Goal: Task Accomplishment & Management: Complete application form

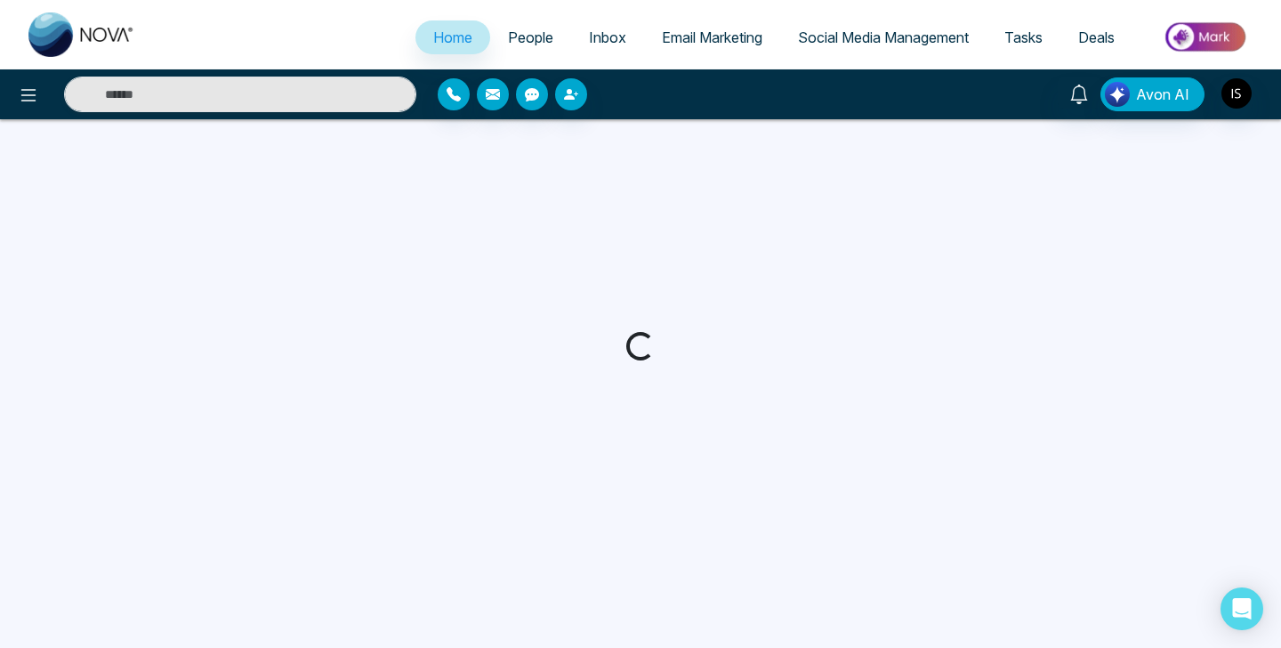
select select "*"
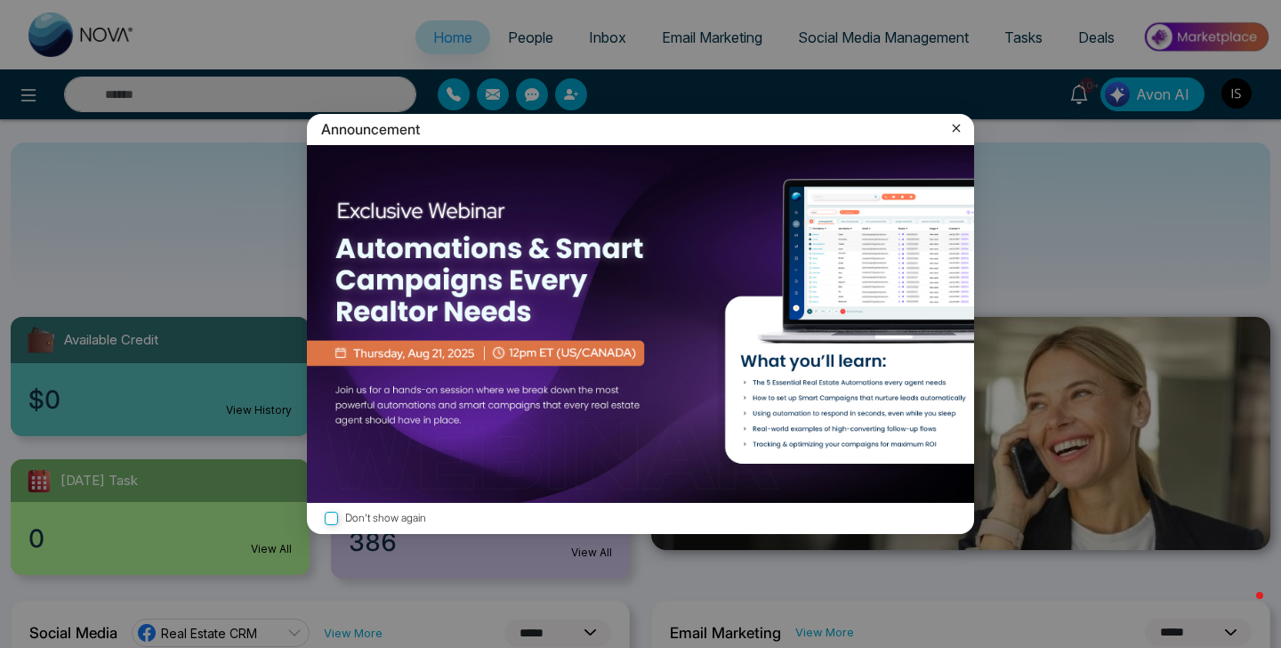
click at [960, 133] on icon at bounding box center [956, 128] width 18 height 18
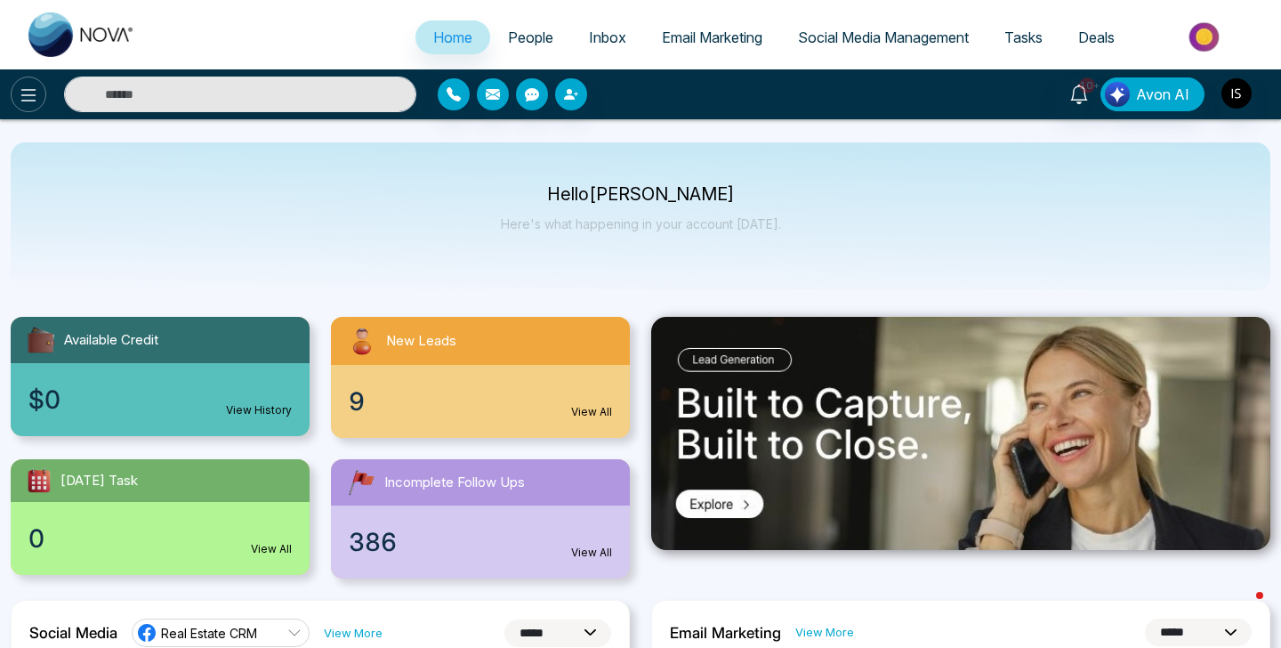
click at [13, 94] on button at bounding box center [29, 95] width 36 height 36
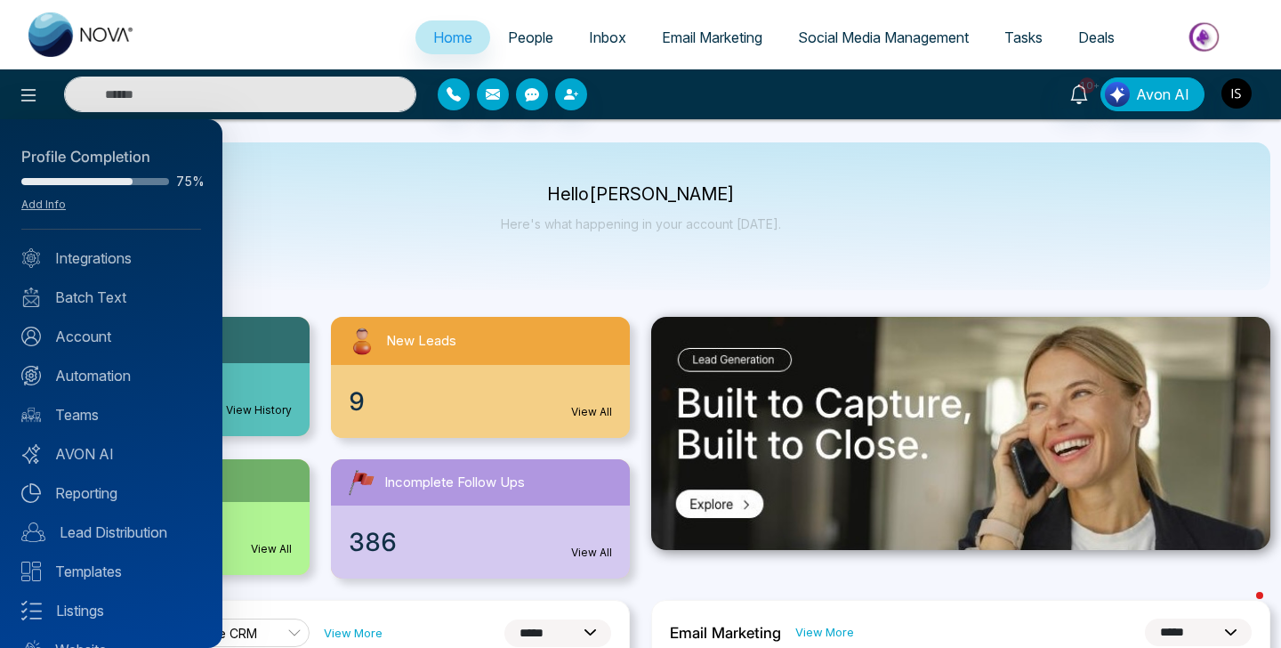
scroll to position [72, 0]
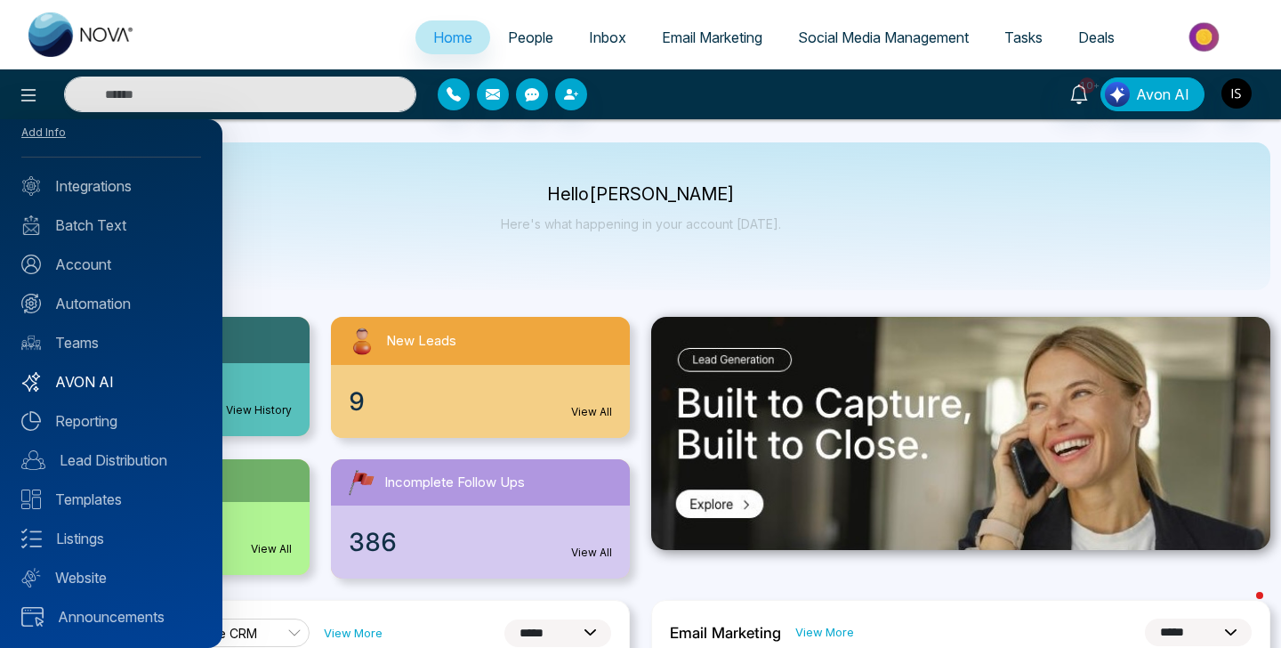
click at [121, 373] on link "AVON AI" at bounding box center [111, 381] width 180 height 21
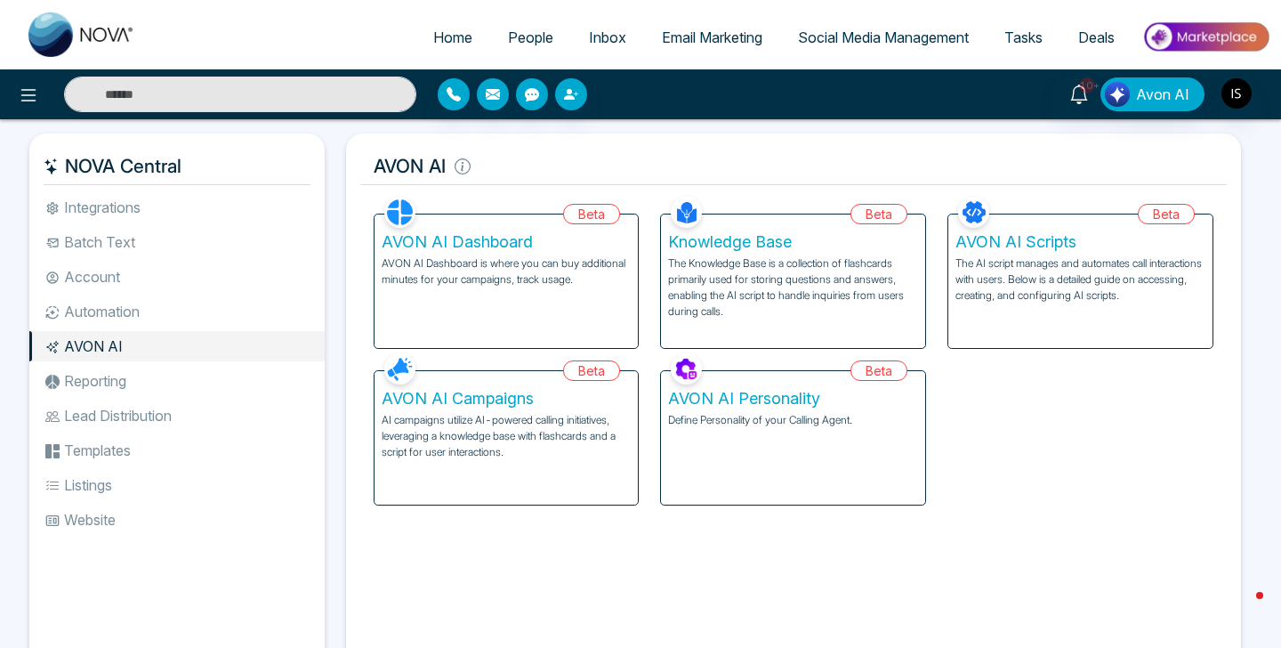
click at [585, 265] on p "AVON AI Dashboard is where you can buy additional minutes for your campaigns, t…" at bounding box center [507, 271] width 250 height 32
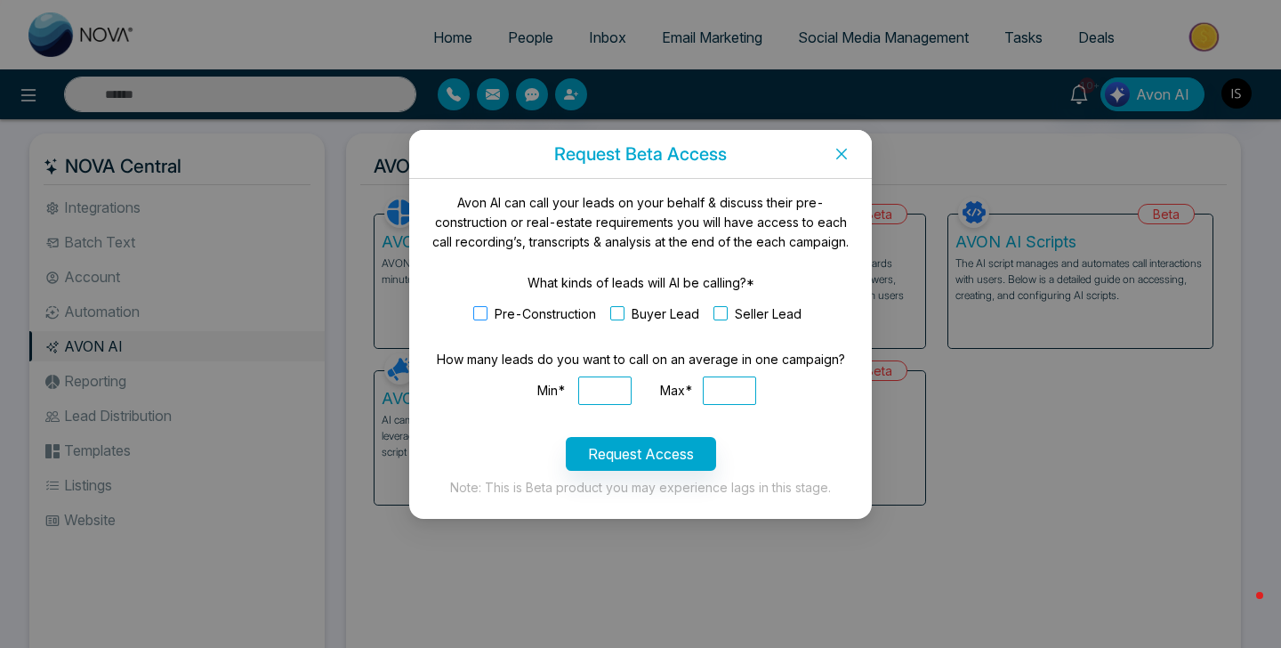
click at [563, 311] on span "Pre-Construction" at bounding box center [545, 314] width 116 height 20
click at [672, 306] on span "Buyer Lead" at bounding box center [665, 314] width 82 height 20
click at [758, 311] on span "Seller Lead" at bounding box center [768, 314] width 81 height 20
click at [571, 390] on div "Min*" at bounding box center [551, 390] width 53 height 28
click at [587, 390] on input "Min*" at bounding box center [604, 390] width 53 height 28
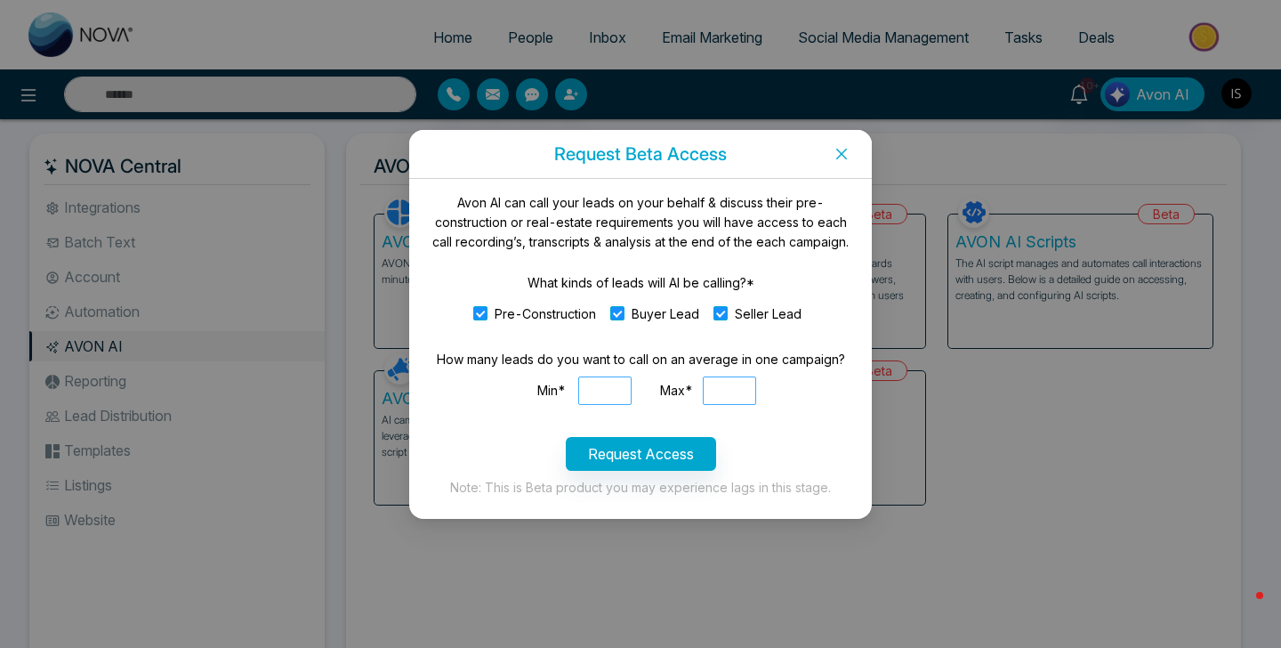
type input "****"
click at [745, 399] on input "Max*" at bounding box center [729, 390] width 53 height 28
type input "*"
type input "*****"
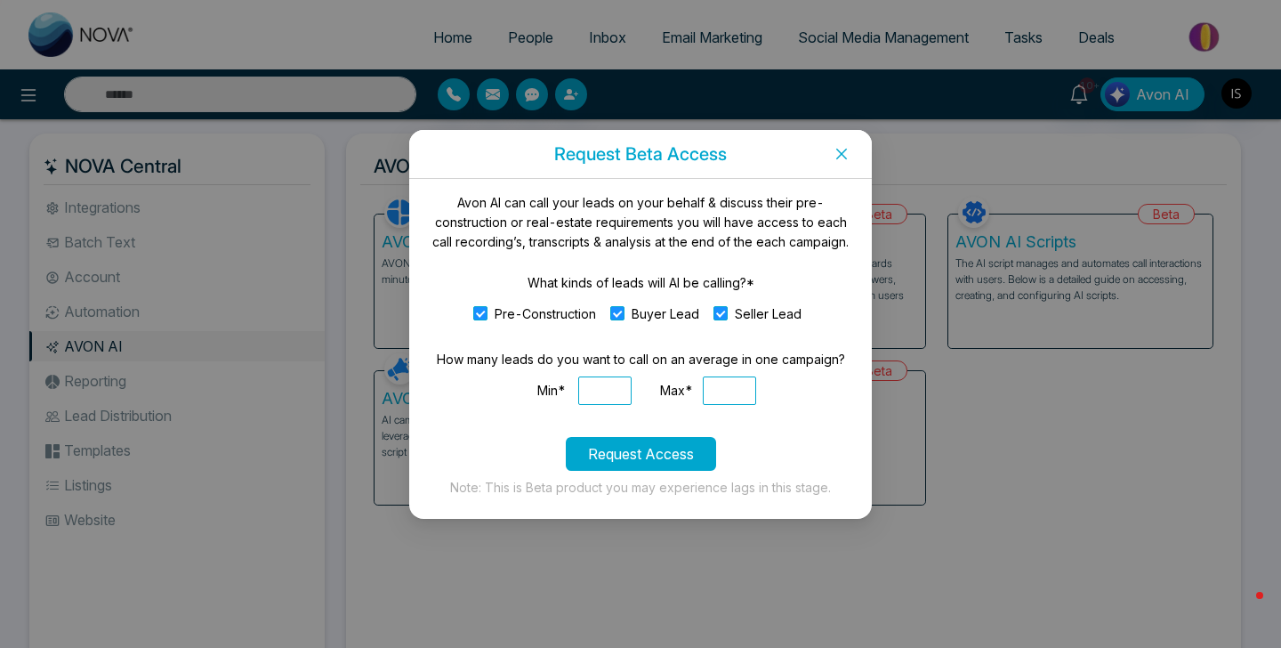
scroll to position [0, 0]
click at [709, 447] on button "Request Access" at bounding box center [641, 454] width 150 height 34
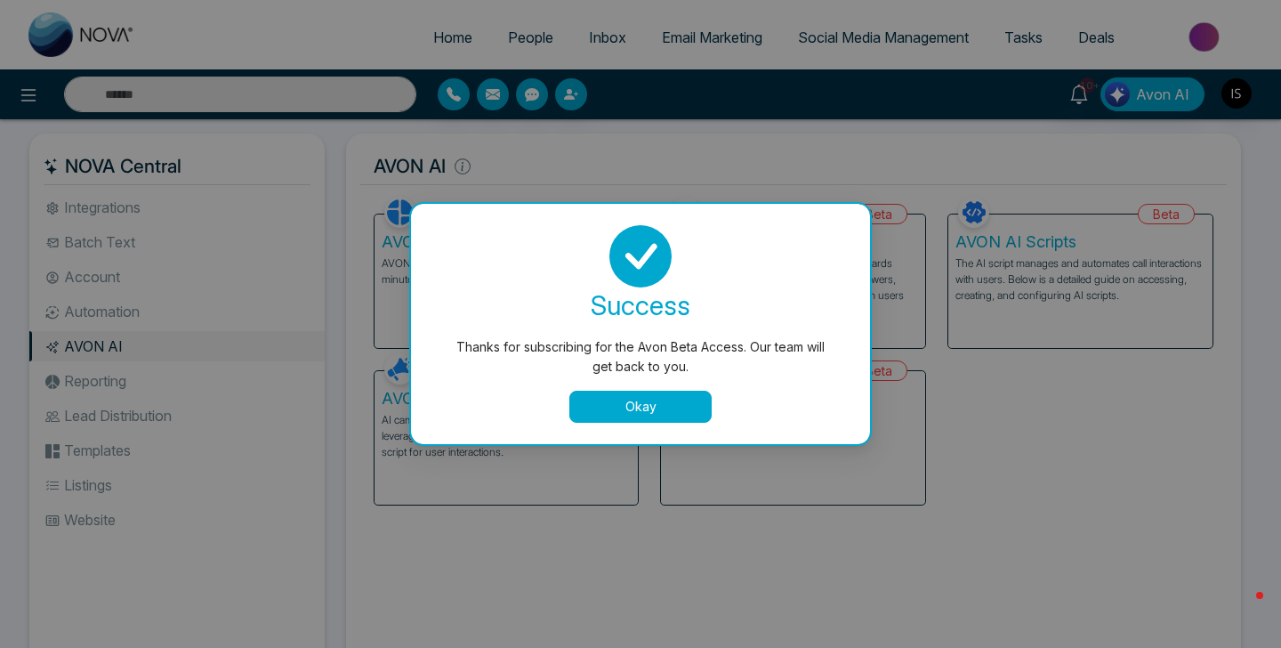
click at [652, 392] on button "Okay" at bounding box center [640, 407] width 142 height 32
